Goal: Information Seeking & Learning: Learn about a topic

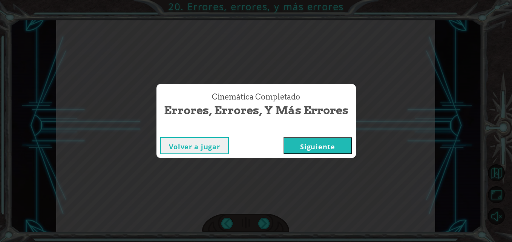
click at [317, 150] on button "Siguiente" at bounding box center [317, 145] width 69 height 17
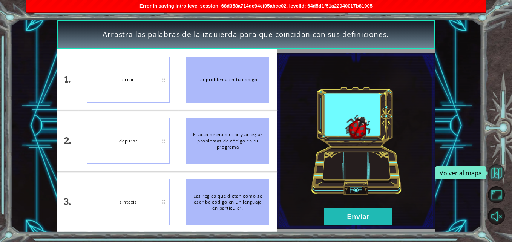
click at [500, 173] on button "Volver al mapa" at bounding box center [496, 172] width 17 height 17
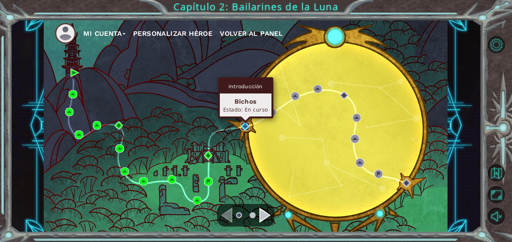
click at [243, 127] on img at bounding box center [245, 126] width 8 height 8
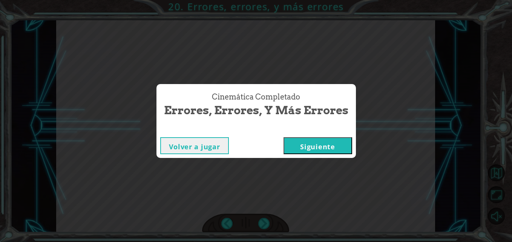
click at [319, 141] on button "Siguiente" at bounding box center [317, 145] width 69 height 17
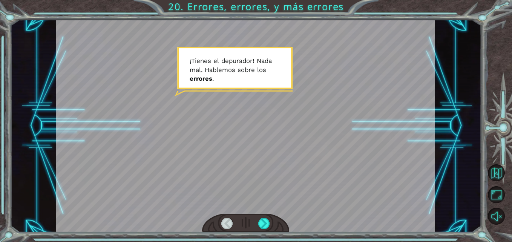
click at [315, 165] on div at bounding box center [245, 125] width 379 height 213
click at [265, 220] on div at bounding box center [264, 224] width 12 height 12
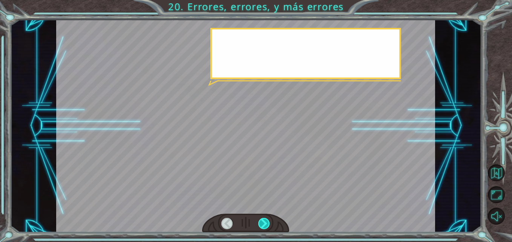
click at [264, 221] on div at bounding box center [264, 224] width 12 height 12
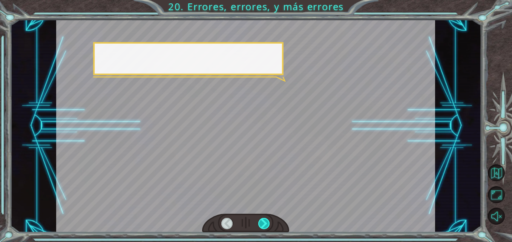
click at [264, 221] on div at bounding box center [264, 224] width 12 height 12
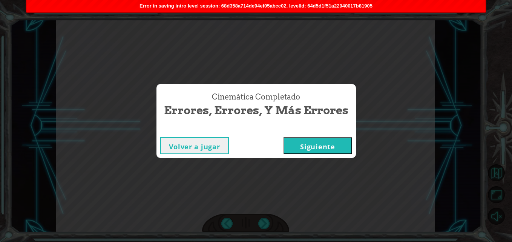
click at [302, 145] on button "Siguiente" at bounding box center [317, 145] width 69 height 17
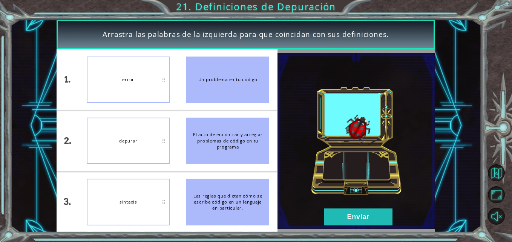
drag, startPoint x: 221, startPoint y: 210, endPoint x: 124, endPoint y: 144, distance: 117.7
click at [209, 200] on div "Las reglas que dictan cómo se escribe código en un lenguaje en particular." at bounding box center [227, 202] width 83 height 46
click at [329, 213] on button "Enviar" at bounding box center [358, 216] width 69 height 17
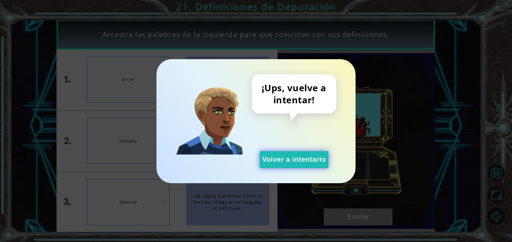
click at [288, 158] on button "Volver a intentarlo" at bounding box center [294, 159] width 69 height 17
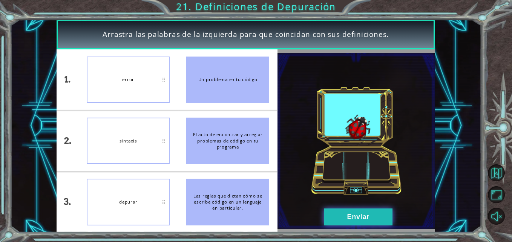
click at [346, 219] on button "Enviar" at bounding box center [358, 216] width 69 height 17
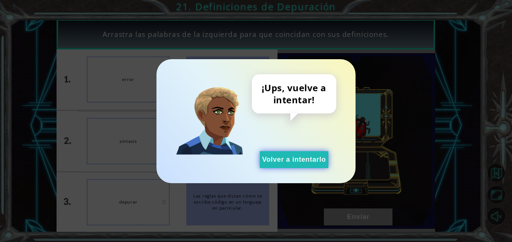
click at [269, 160] on button "Volver a intentarlo" at bounding box center [294, 159] width 69 height 17
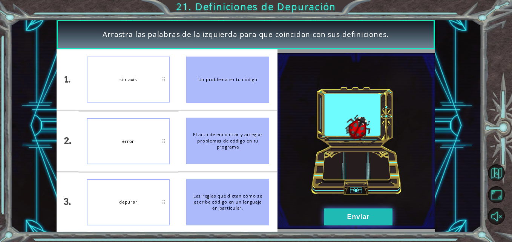
click at [349, 212] on button "Enviar" at bounding box center [358, 216] width 69 height 17
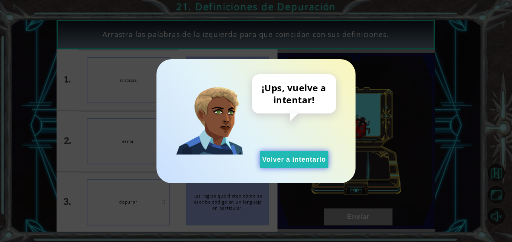
click at [260, 160] on button "Volver a intentarlo" at bounding box center [294, 159] width 69 height 17
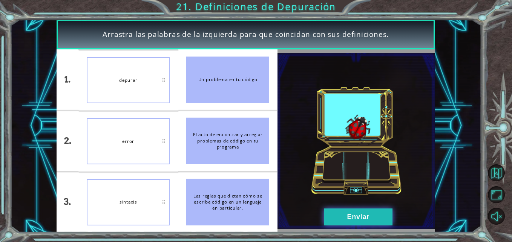
click at [345, 224] on button "Enviar" at bounding box center [358, 216] width 69 height 17
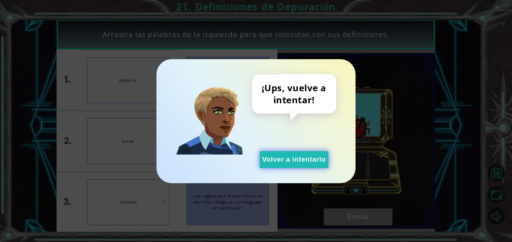
click at [293, 162] on button "Volver a intentarlo" at bounding box center [294, 159] width 69 height 17
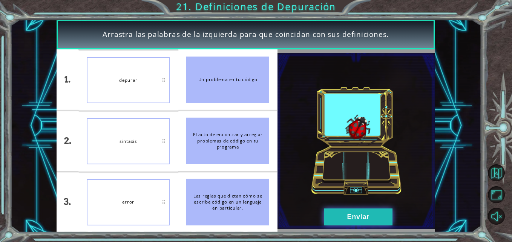
click at [332, 218] on button "Enviar" at bounding box center [358, 216] width 69 height 17
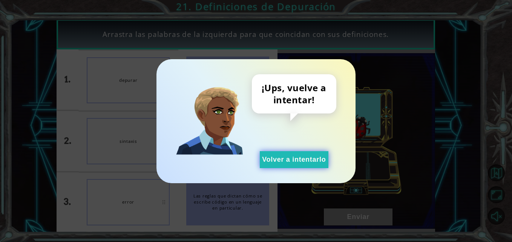
click at [275, 163] on button "Volver a intentarlo" at bounding box center [294, 159] width 69 height 17
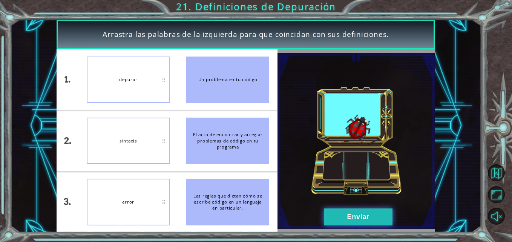
click at [340, 210] on button "Enviar" at bounding box center [358, 216] width 69 height 17
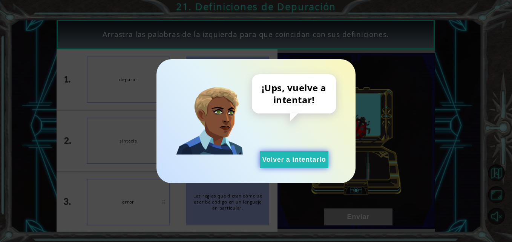
click at [281, 155] on button "Volver a intentarlo" at bounding box center [294, 159] width 69 height 17
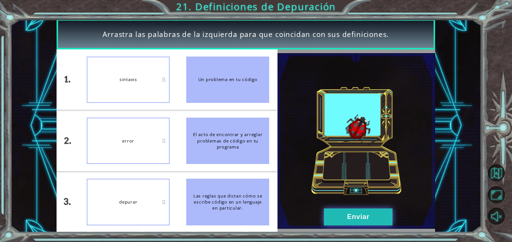
click at [366, 218] on button "Enviar" at bounding box center [358, 216] width 69 height 17
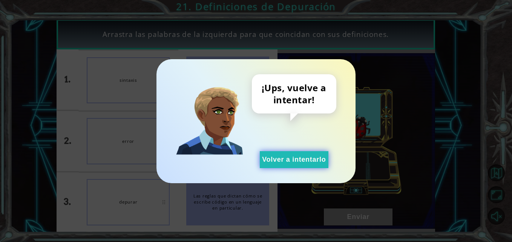
click at [270, 156] on button "Volver a intentarlo" at bounding box center [294, 159] width 69 height 17
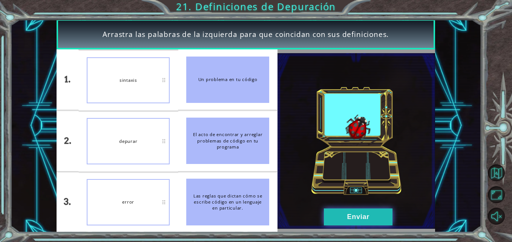
click at [337, 215] on button "Enviar" at bounding box center [358, 216] width 69 height 17
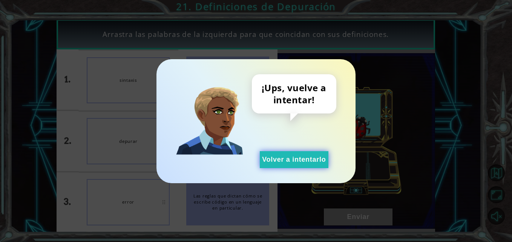
click at [285, 156] on button "Volver a intentarlo" at bounding box center [294, 159] width 69 height 17
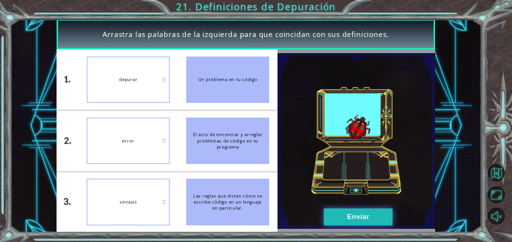
click at [369, 219] on button "Enviar" at bounding box center [358, 216] width 69 height 17
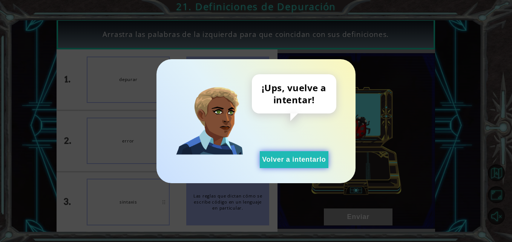
click at [266, 156] on button "Volver a intentarlo" at bounding box center [294, 159] width 69 height 17
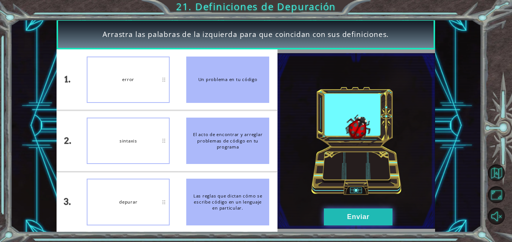
click at [352, 222] on button "Enviar" at bounding box center [358, 216] width 69 height 17
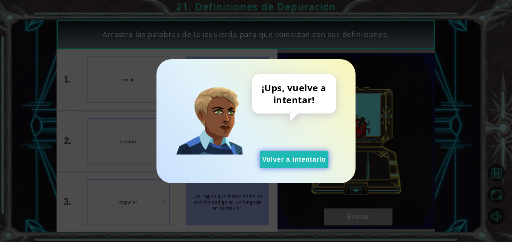
click at [269, 161] on button "Volver a intentarlo" at bounding box center [294, 159] width 69 height 17
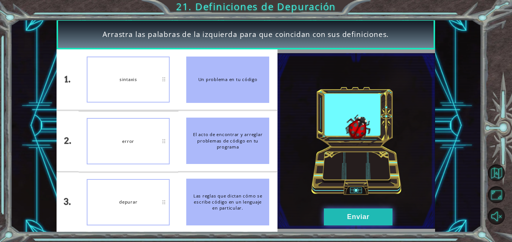
click at [354, 217] on button "Enviar" at bounding box center [358, 216] width 69 height 17
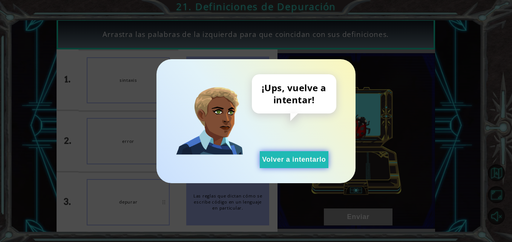
click at [266, 161] on button "Volver a intentarlo" at bounding box center [294, 159] width 69 height 17
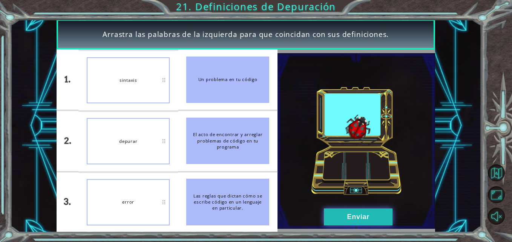
click at [349, 214] on button "Enviar" at bounding box center [358, 216] width 69 height 17
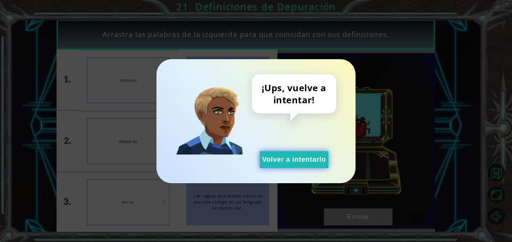
click at [312, 167] on button "Volver a intentarlo" at bounding box center [294, 159] width 69 height 17
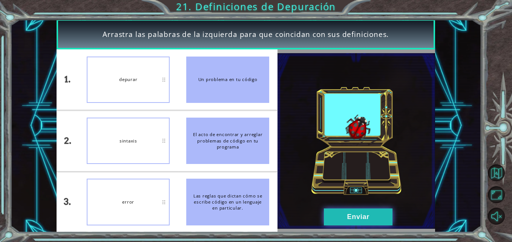
click at [347, 218] on button "Enviar" at bounding box center [358, 216] width 69 height 17
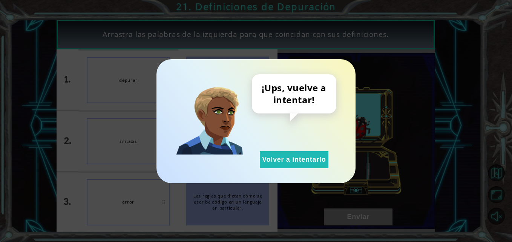
click at [282, 171] on div "¡Ups, vuelve a intentar! Volver a intentarlo" at bounding box center [255, 121] width 199 height 124
click at [283, 160] on button "Volver a intentarlo" at bounding box center [294, 159] width 69 height 17
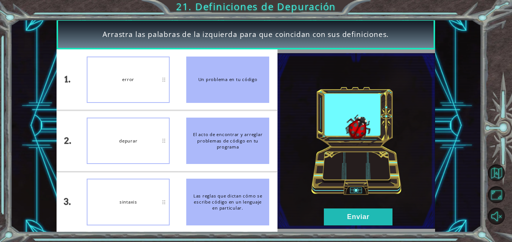
click at [153, 84] on div "error" at bounding box center [128, 80] width 83 height 46
click at [344, 215] on button "Enviar" at bounding box center [358, 216] width 69 height 17
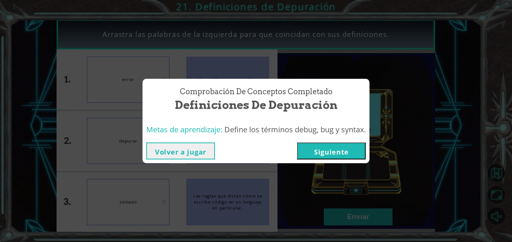
click at [328, 155] on button "Siguiente" at bounding box center [331, 150] width 69 height 17
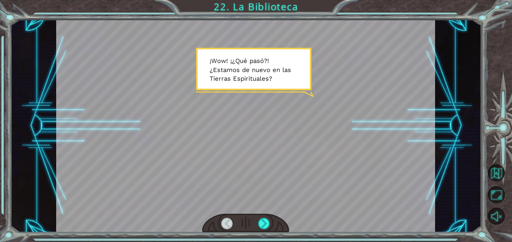
click at [226, 224] on div at bounding box center [227, 224] width 12 height 12
